Goal: Information Seeking & Learning: Learn about a topic

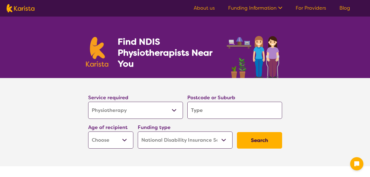
select select "Physiotherapy"
select select "NDIS"
select select "Physiotherapy"
select select "NDIS"
click at [217, 110] on input "search" at bounding box center [234, 110] width 95 height 17
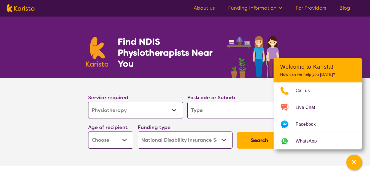
type input "3"
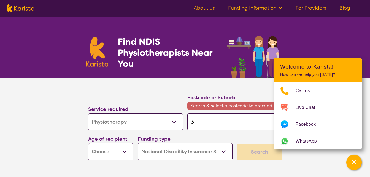
type input "30"
type input "303"
type input "3032"
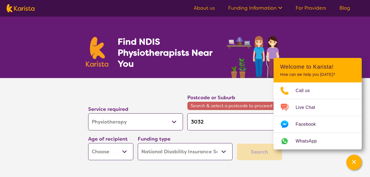
type input "3032"
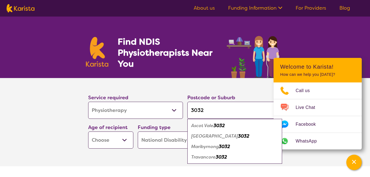
type input "3032"
click at [215, 158] on em "Travancore" at bounding box center [203, 157] width 25 height 6
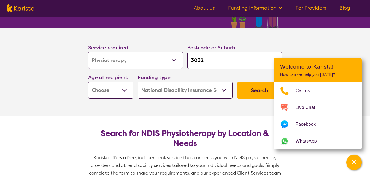
scroll to position [55, 0]
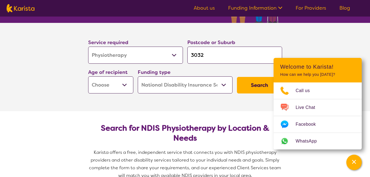
click at [124, 84] on select "Early Childhood - 0 to 9 Child - 10 to 11 Adolescent - 12 to 17 Adult - 18 to 6…" at bounding box center [110, 84] width 45 height 17
select select "AD"
click at [88, 76] on select "Early Childhood - 0 to 9 Child - 10 to 11 Adolescent - 12 to 17 Adult - 18 to 6…" at bounding box center [110, 84] width 45 height 17
select select "AD"
click at [335, 41] on section "Service required Allied Health Assistant Assessment (ADHD or Autism) Behaviour …" at bounding box center [185, 67] width 370 height 88
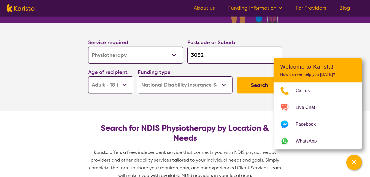
click at [256, 89] on button "Search" at bounding box center [259, 85] width 45 height 17
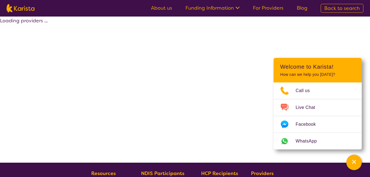
select select "by_score"
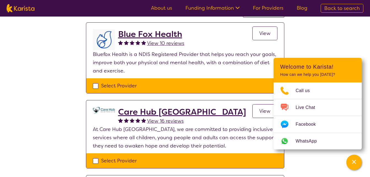
scroll to position [55, 0]
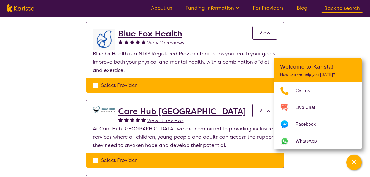
click at [262, 31] on span "View" at bounding box center [264, 32] width 11 height 7
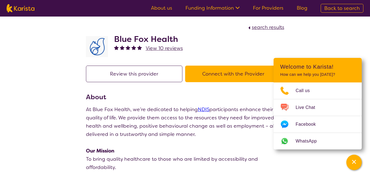
select select "by_score"
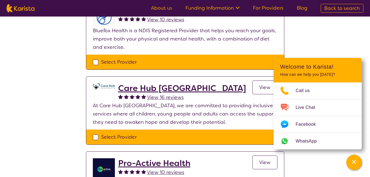
scroll to position [110, 0]
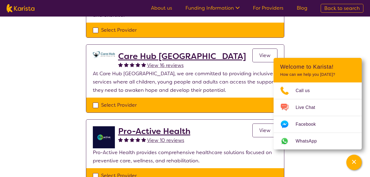
click at [263, 57] on span "View" at bounding box center [264, 55] width 11 height 7
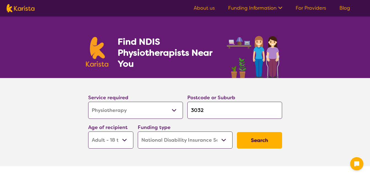
select select "Physiotherapy"
select select "AD"
select select "NDIS"
select select "Physiotherapy"
select select "AD"
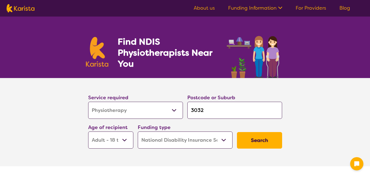
select select "NDIS"
drag, startPoint x: 0, startPoint y: 0, endPoint x: 253, endPoint y: 139, distance: 289.0
click at [253, 139] on button "Search" at bounding box center [259, 140] width 45 height 17
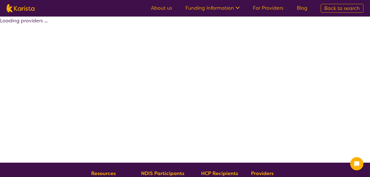
select select "by_score"
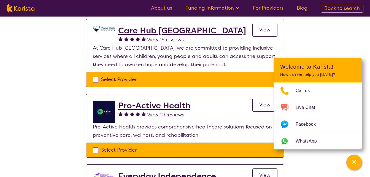
scroll to position [165, 0]
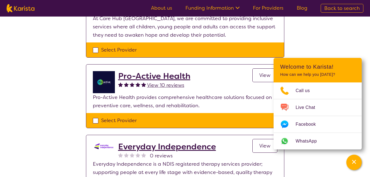
click at [255, 77] on link "View" at bounding box center [265, 75] width 25 height 14
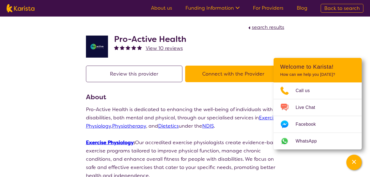
click at [266, 7] on link "For Providers" at bounding box center [268, 8] width 31 height 7
